Goal: Contribute content: Contribute content

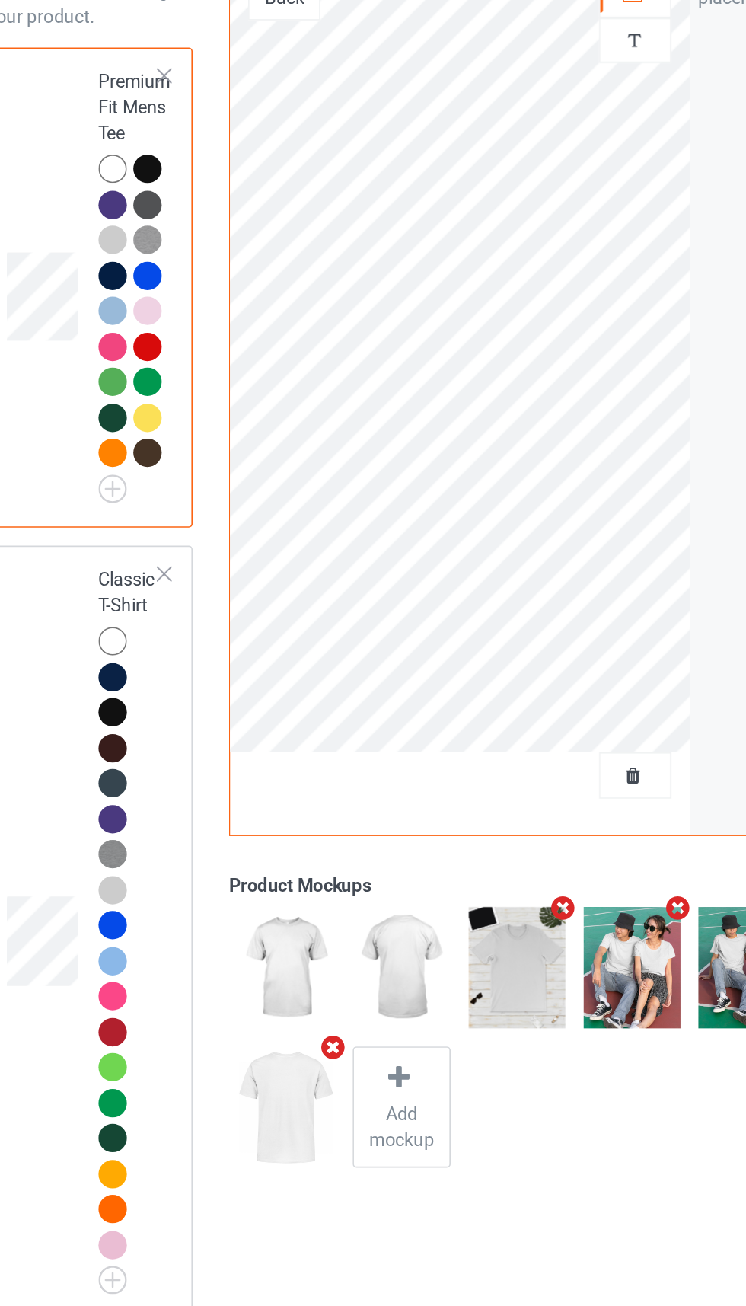
click at [177, 549] on div at bounding box center [174, 543] width 21 height 21
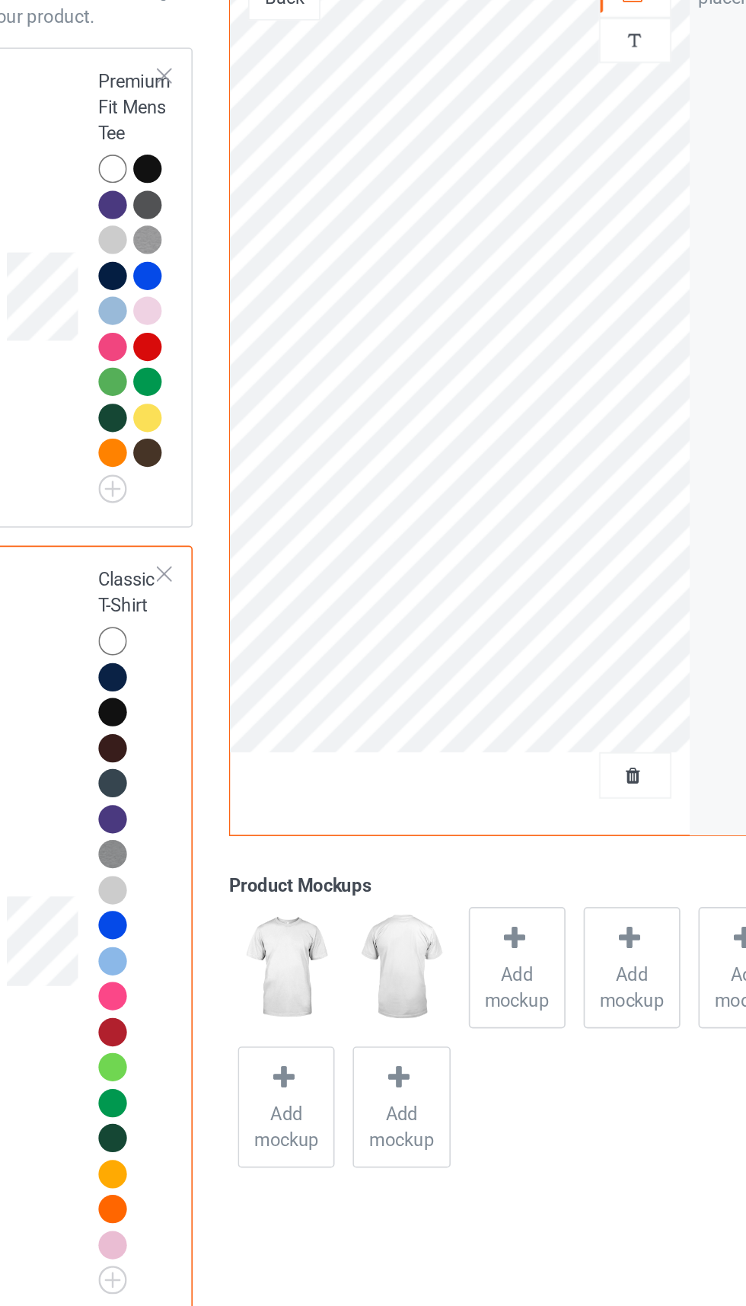
click at [493, 628] on div at bounding box center [480, 620] width 41 height 15
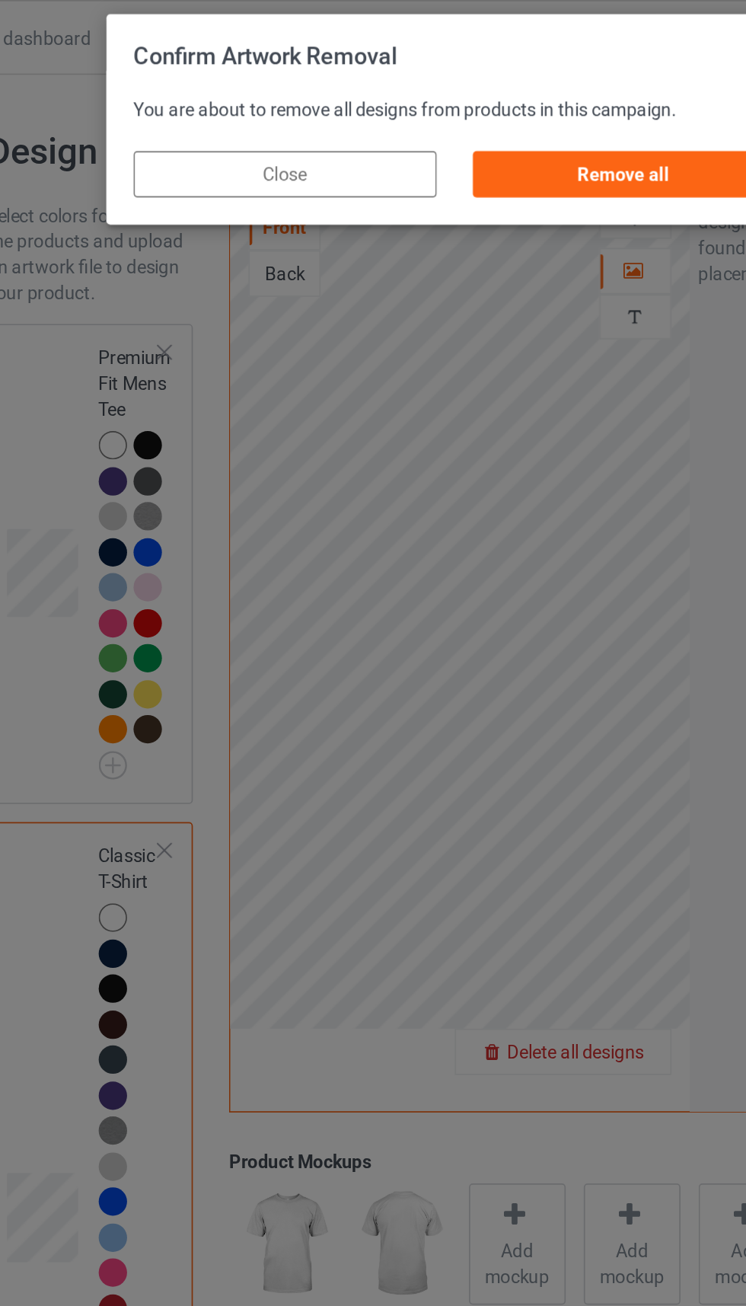
click at [439, 101] on div "Remove all" at bounding box center [473, 102] width 179 height 27
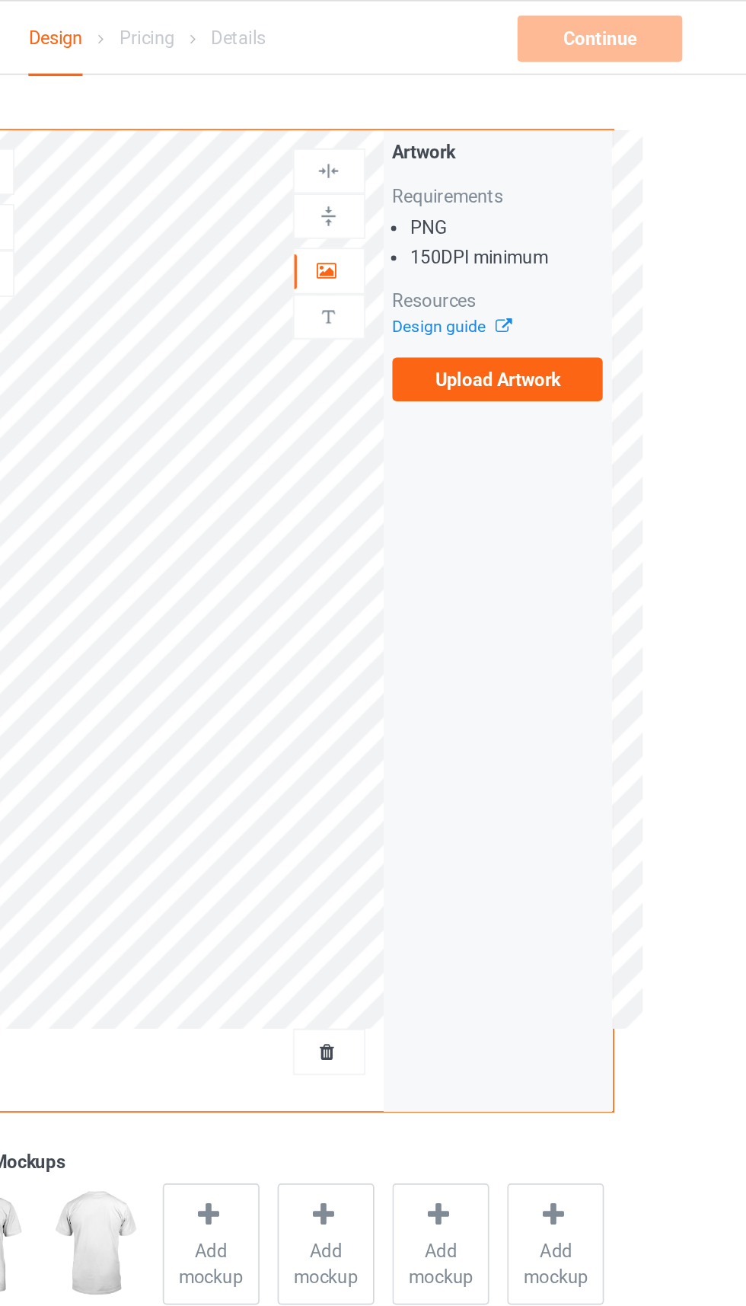
click at [589, 222] on label "Upload Artwork" at bounding box center [580, 224] width 125 height 26
click at [0, 0] on input "Upload Artwork" at bounding box center [0, 0] width 0 height 0
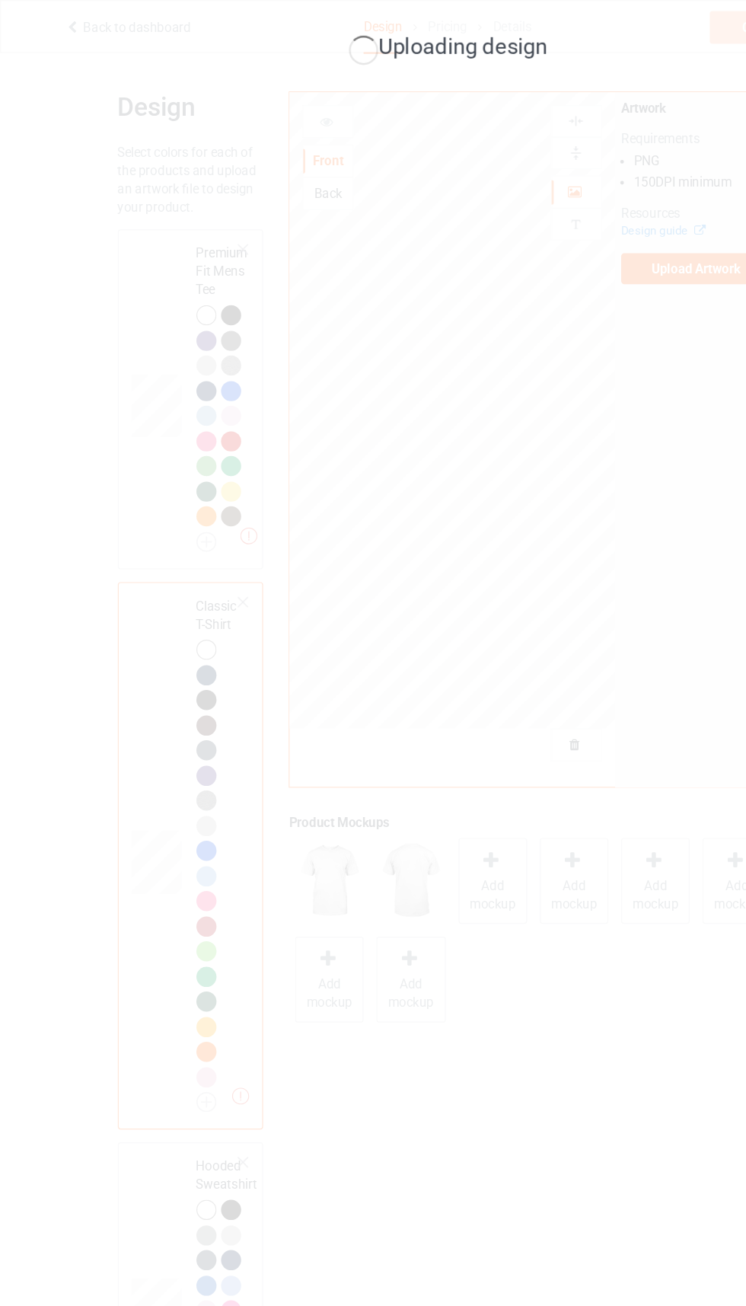
click at [600, 365] on div "Uploading design" at bounding box center [373, 653] width 746 height 1306
